Goal: Information Seeking & Learning: Learn about a topic

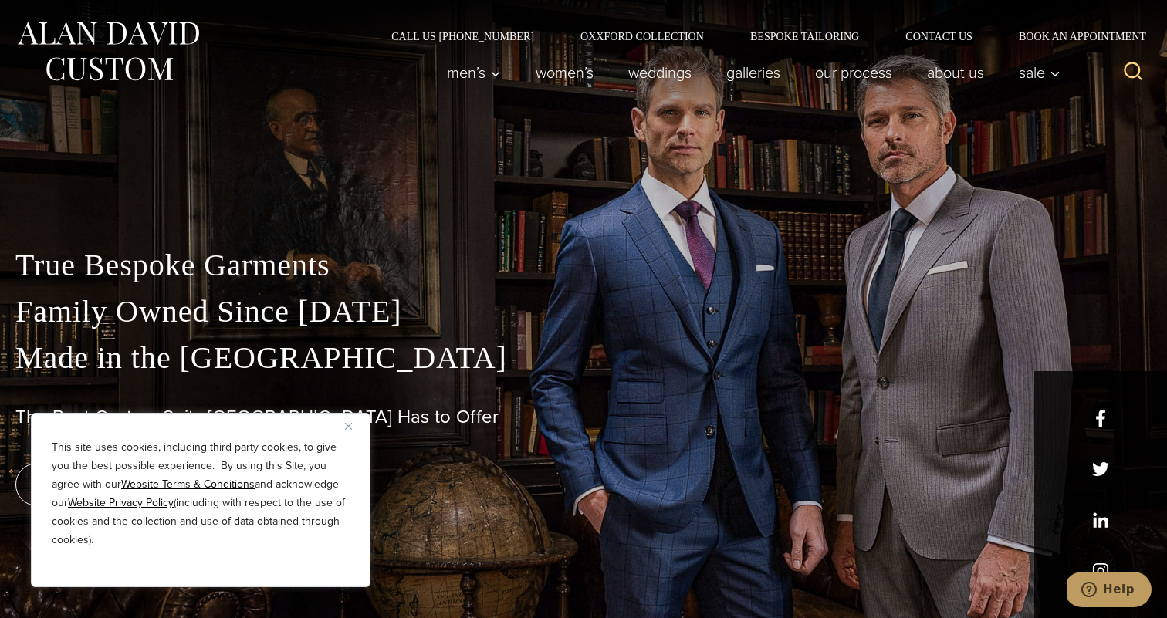
click at [350, 421] on button "Close" at bounding box center [354, 426] width 19 height 19
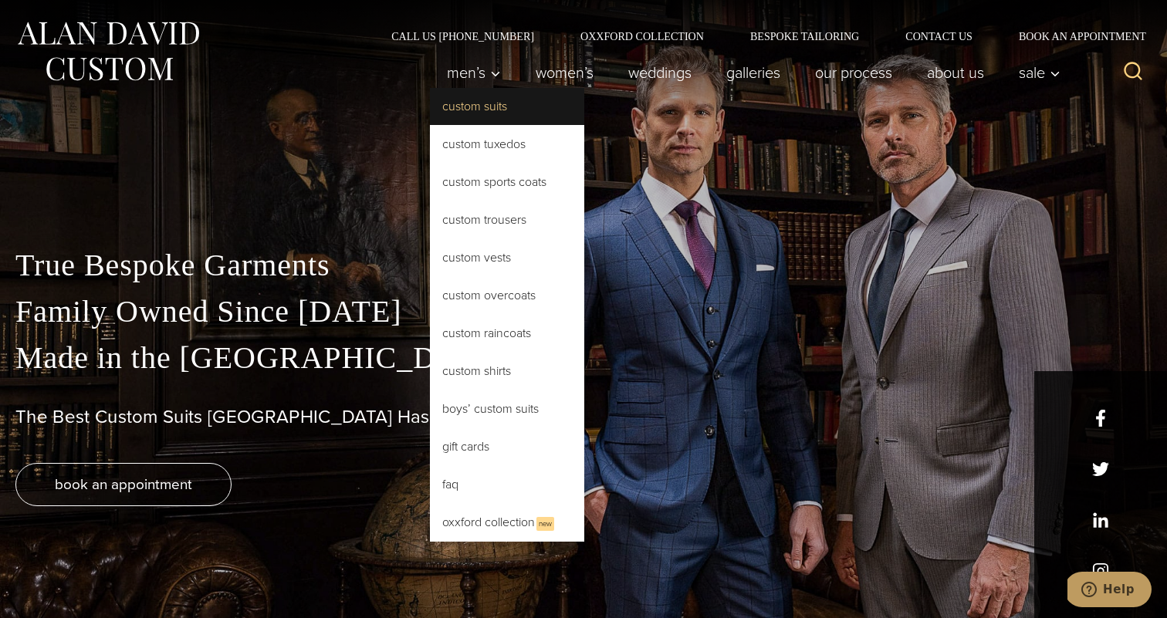
click at [474, 107] on link "Custom Suits" at bounding box center [507, 106] width 154 height 37
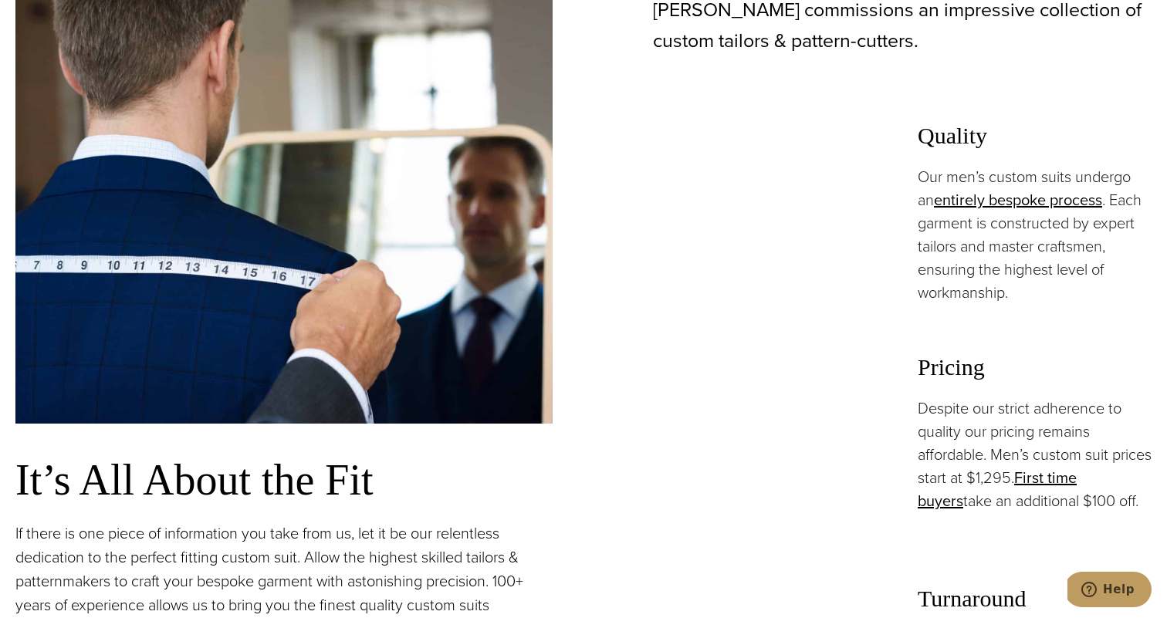
scroll to position [1023, 0]
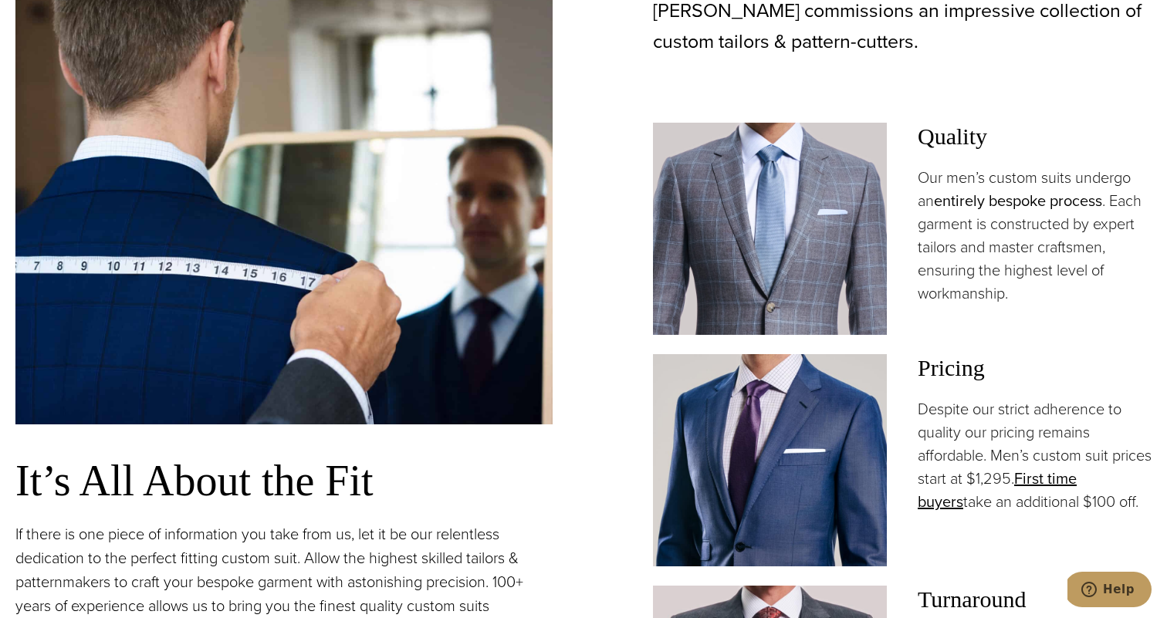
click at [1005, 201] on link "entirely bespoke process" at bounding box center [1018, 200] width 168 height 23
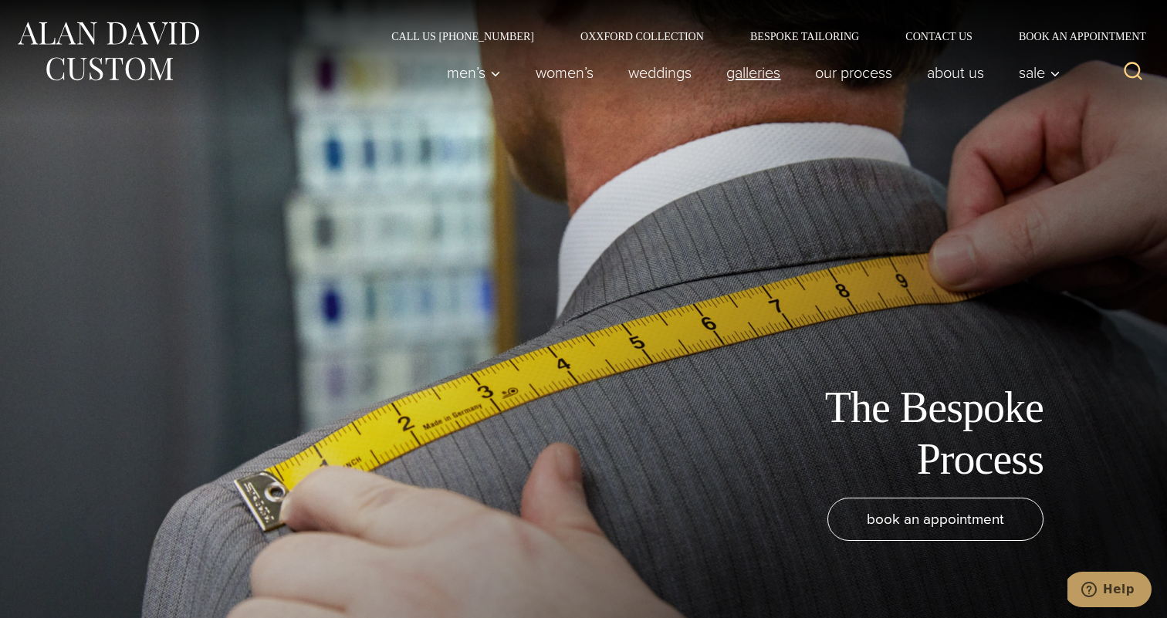
click at [749, 77] on link "Galleries" at bounding box center [753, 72] width 89 height 31
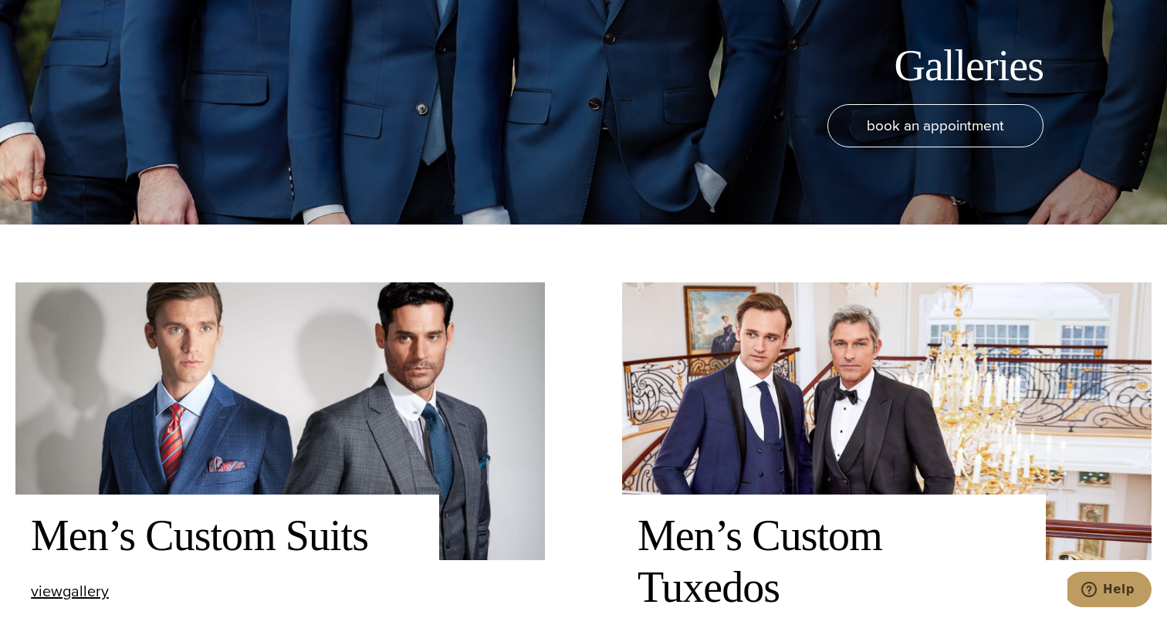
scroll to position [497, 0]
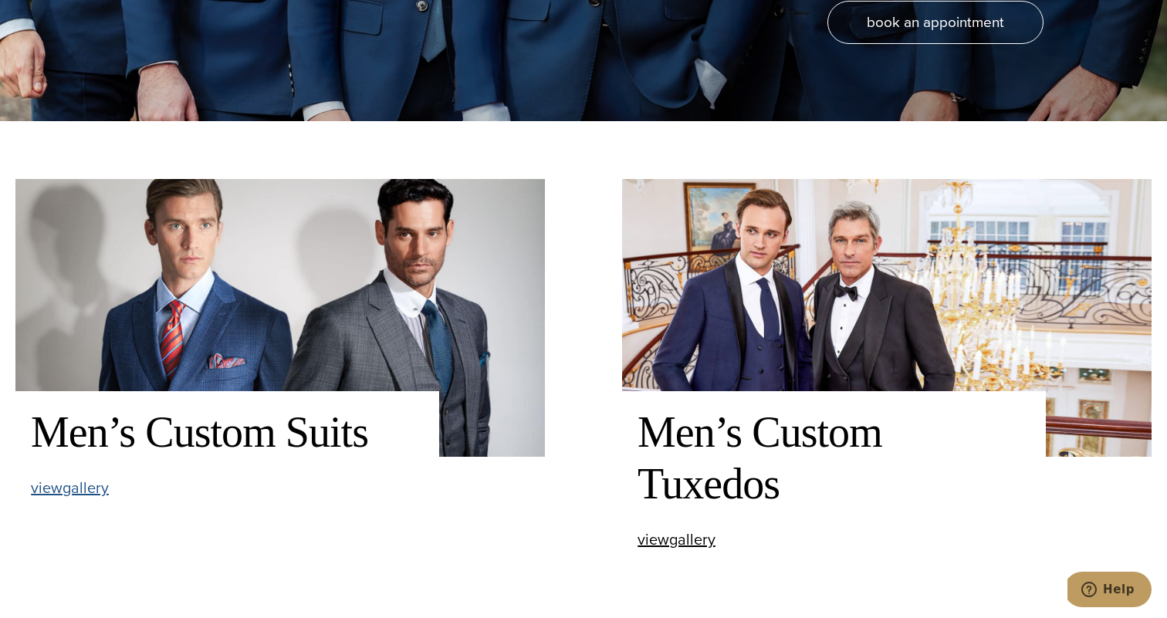
click at [83, 491] on span "view Men’s Custom Suits gallery" at bounding box center [70, 487] width 78 height 23
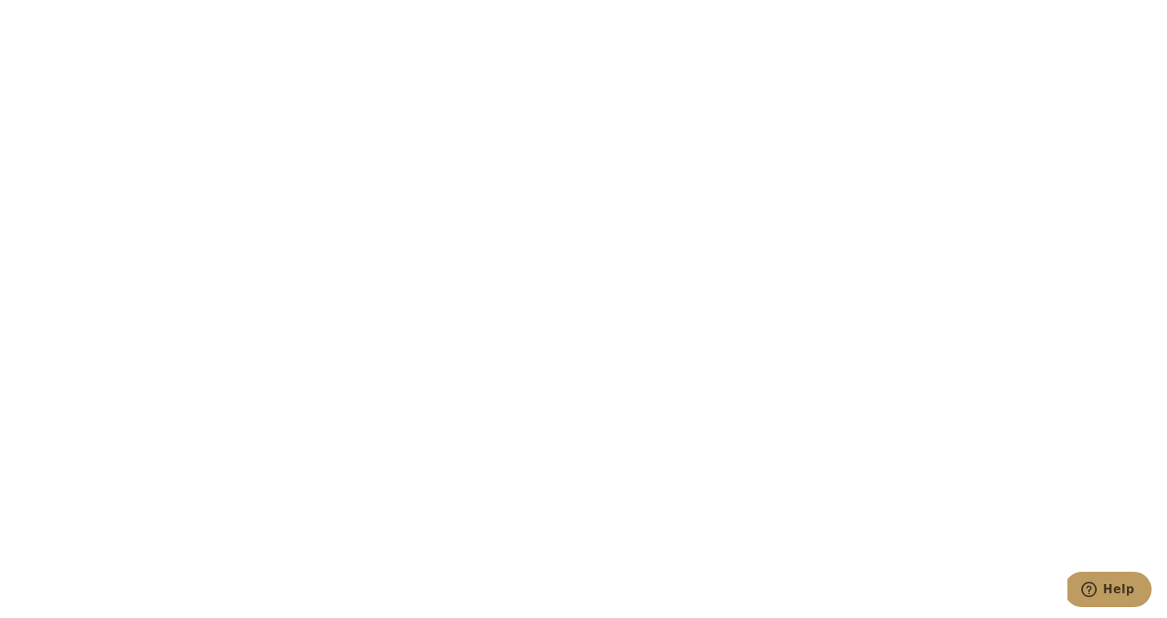
scroll to position [5412, 0]
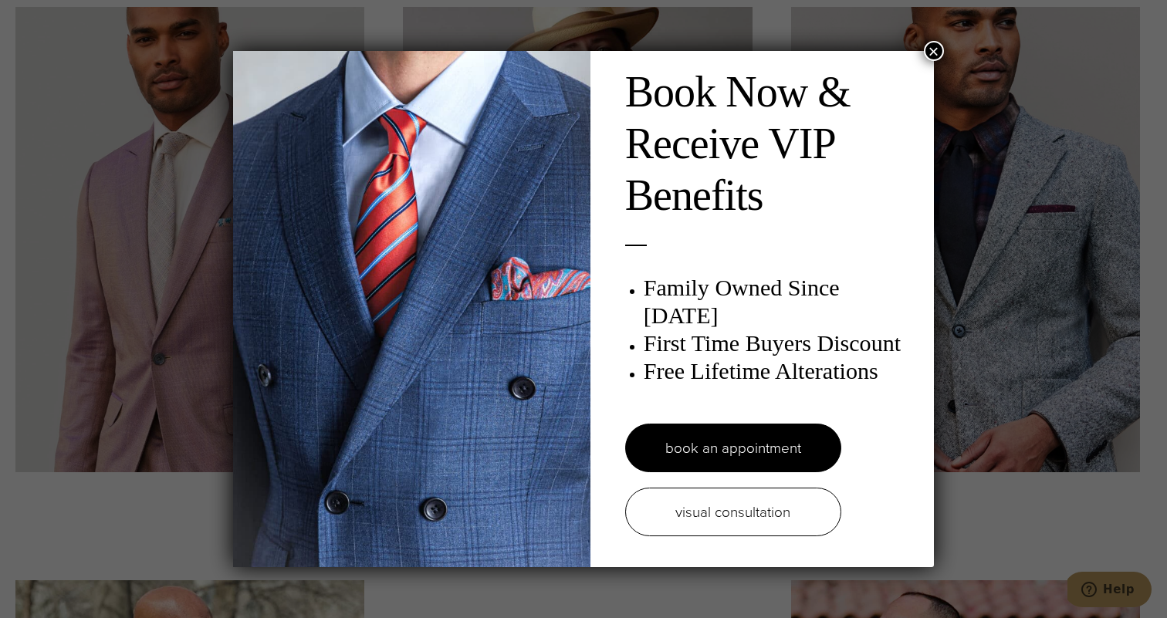
click at [924, 58] on div "Book Now & Receive VIP Benefits Family Owned Since 1913 First Time Buyers Disco…" at bounding box center [583, 309] width 700 height 517
click at [934, 55] on button "×" at bounding box center [934, 51] width 20 height 20
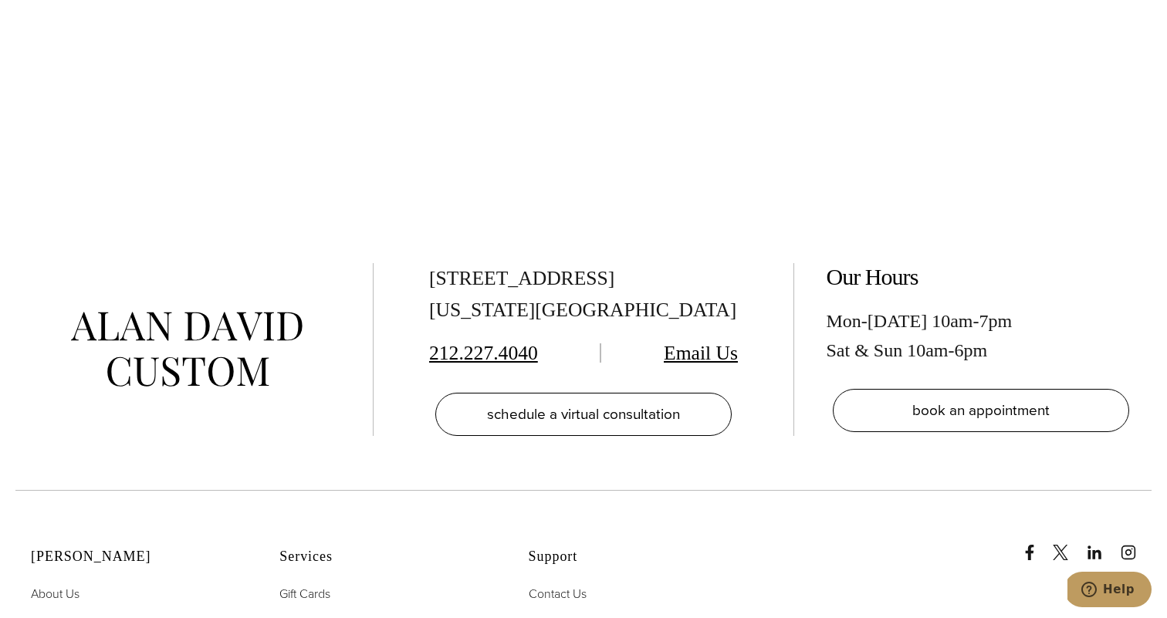
scroll to position [7857, 0]
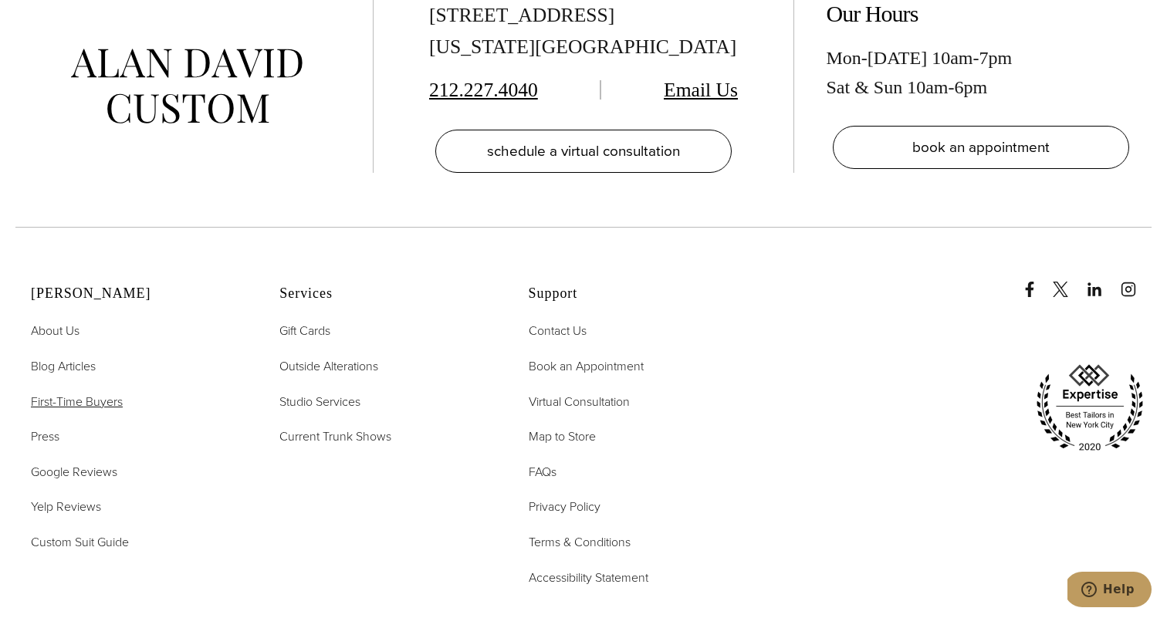
click at [94, 405] on span "First-Time Buyers" at bounding box center [77, 402] width 92 height 18
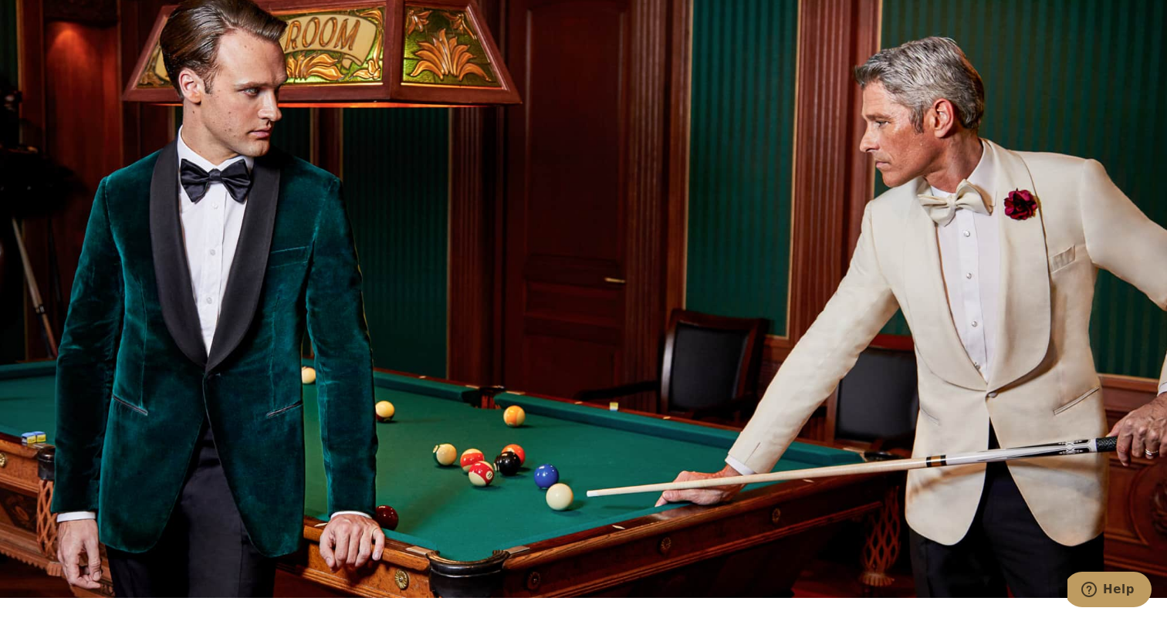
scroll to position [1346, 0]
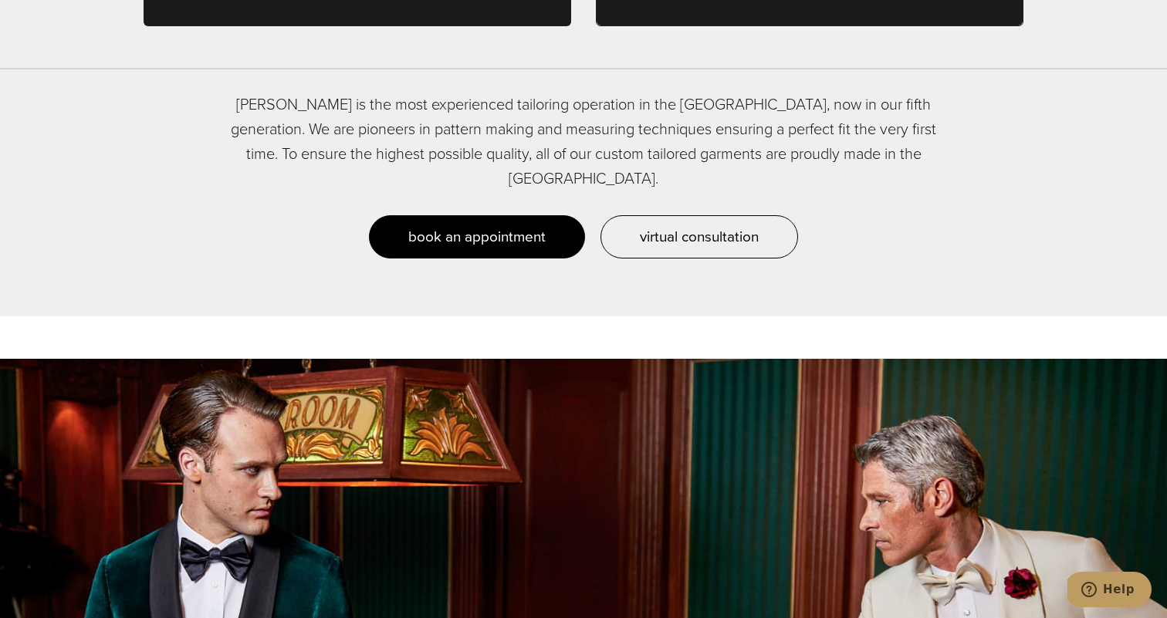
click at [510, 225] on span "book an appointment" at bounding box center [476, 236] width 137 height 22
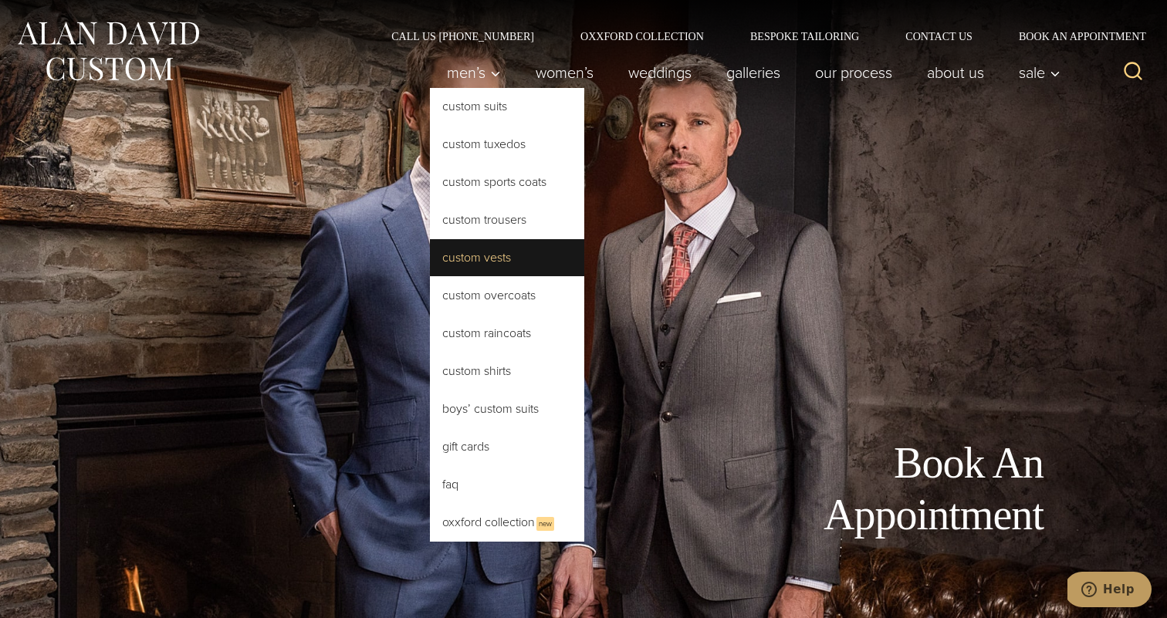
click at [480, 263] on link "Custom Vests" at bounding box center [507, 257] width 154 height 37
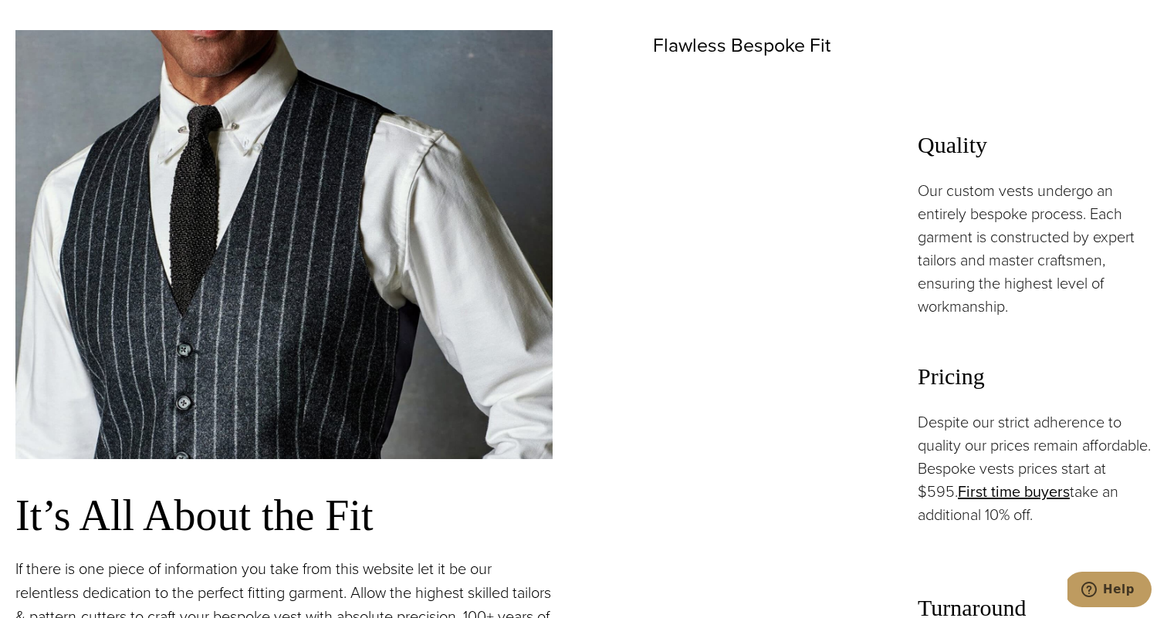
scroll to position [878, 0]
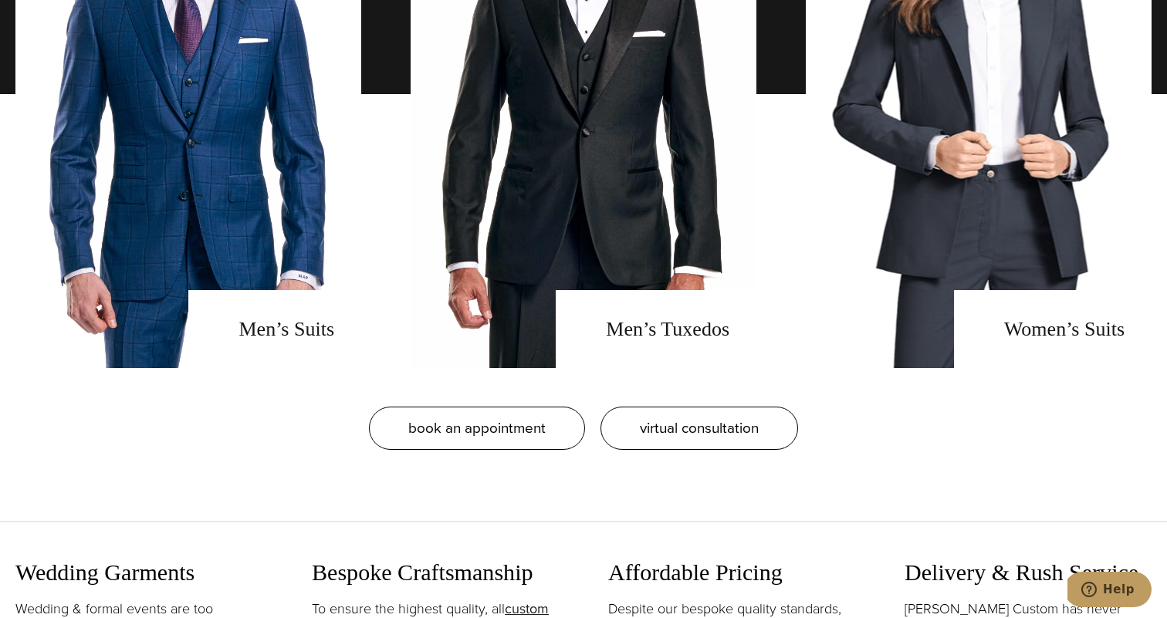
scroll to position [1320, 0]
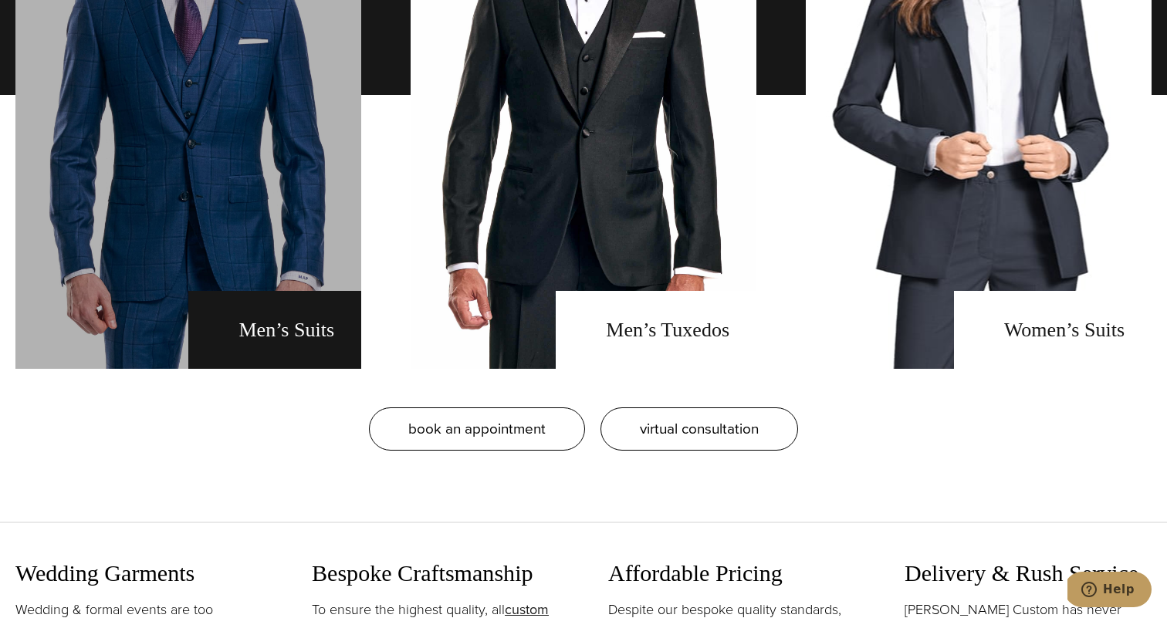
click at [245, 310] on link "men's suits" at bounding box center [188, 95] width 346 height 548
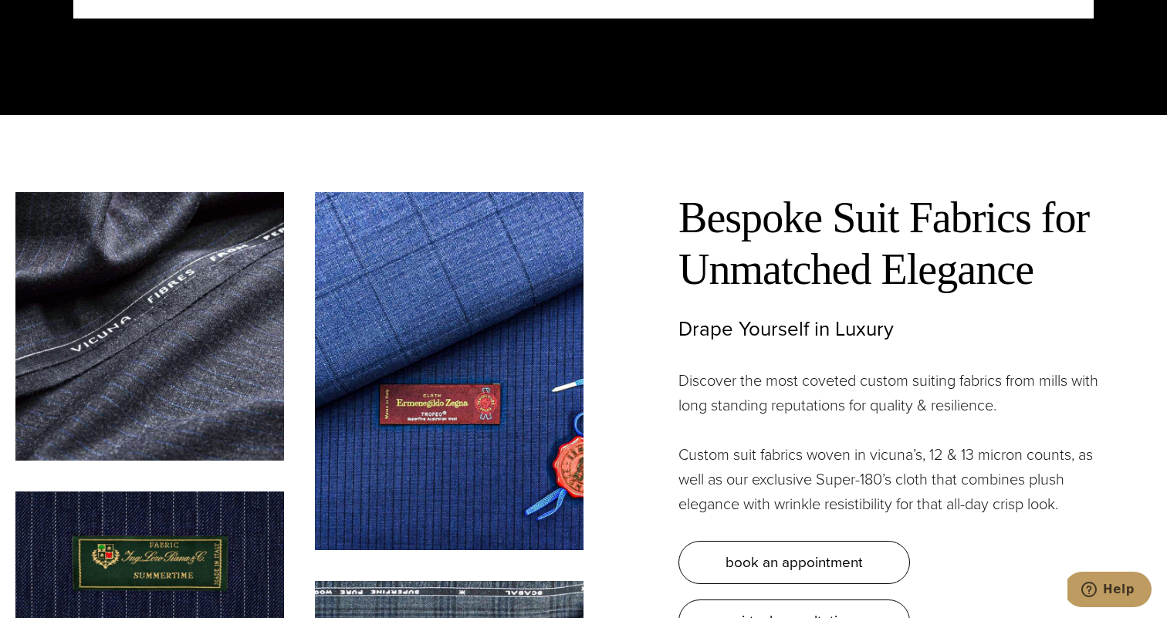
scroll to position [4202, 0]
